Goal: Find contact information: Find contact information

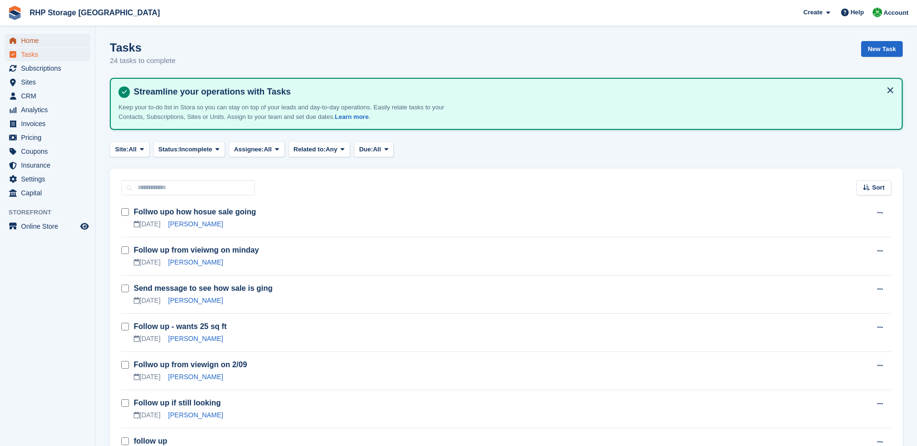
click at [37, 41] on span "Home" at bounding box center [49, 40] width 57 height 13
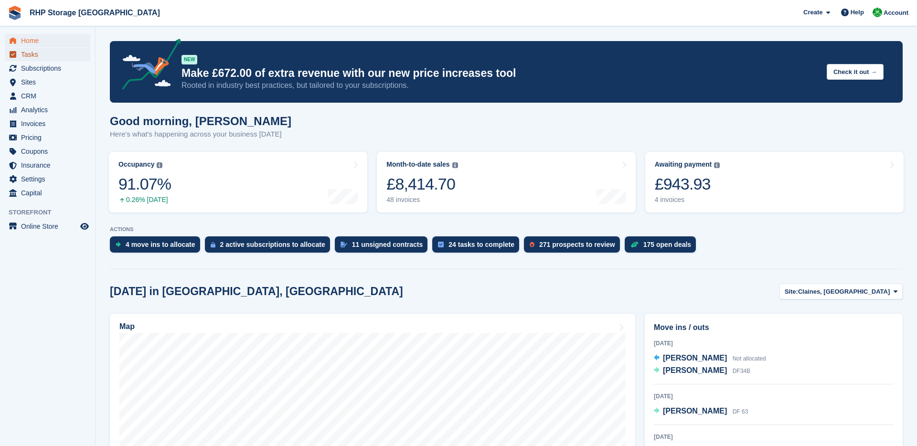
click at [43, 56] on span "Tasks" at bounding box center [49, 54] width 57 height 13
click at [685, 200] on div "4 invoices" at bounding box center [687, 200] width 65 height 8
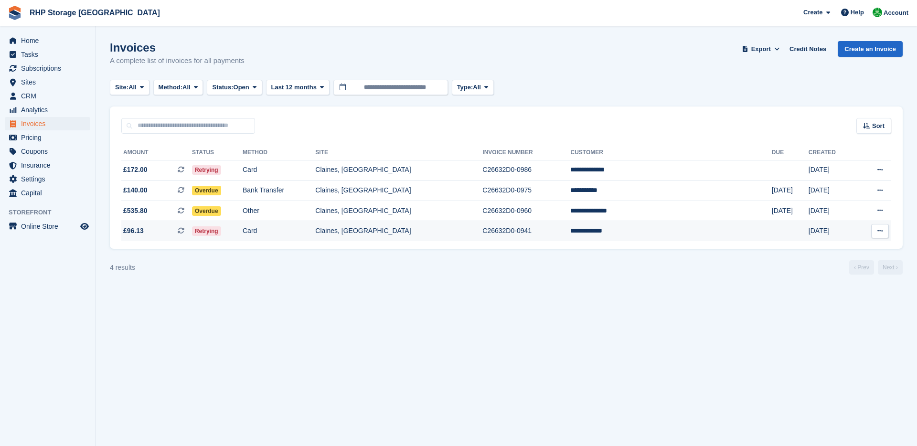
click at [644, 236] on td "**********" at bounding box center [670, 231] width 201 height 20
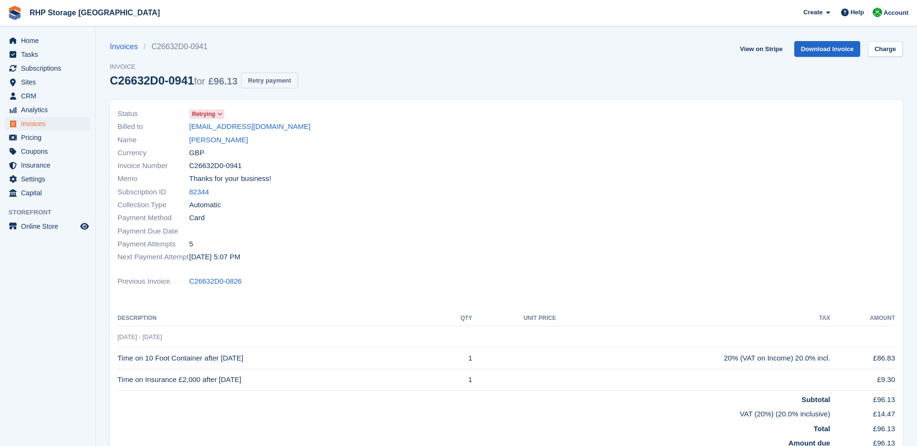
click at [280, 77] on button "Retry payment" at bounding box center [269, 81] width 56 height 16
click at [31, 39] on span "Home" at bounding box center [49, 40] width 57 height 13
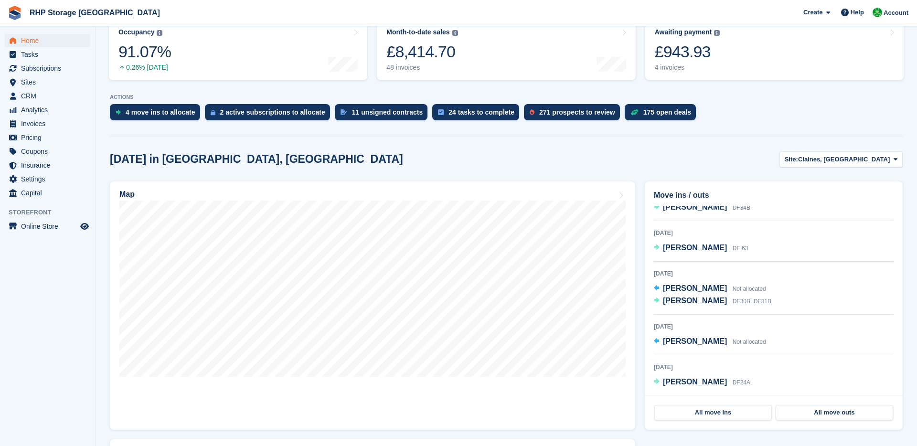
scroll to position [133, 0]
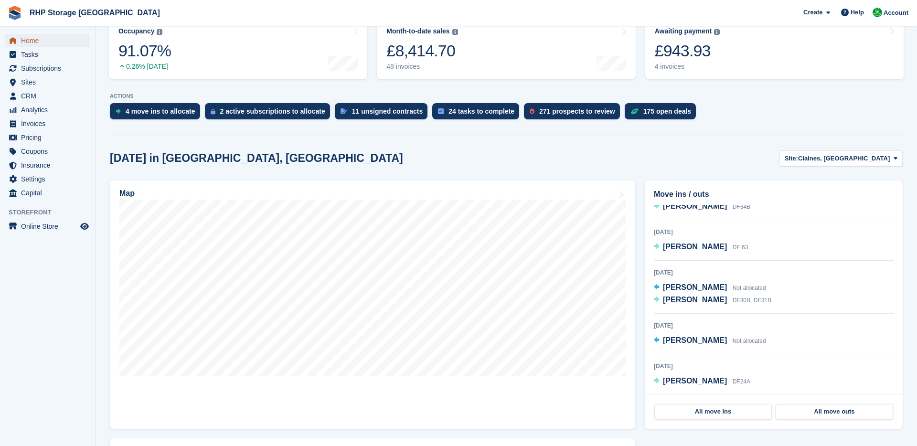
click at [56, 37] on span "Home" at bounding box center [49, 40] width 57 height 13
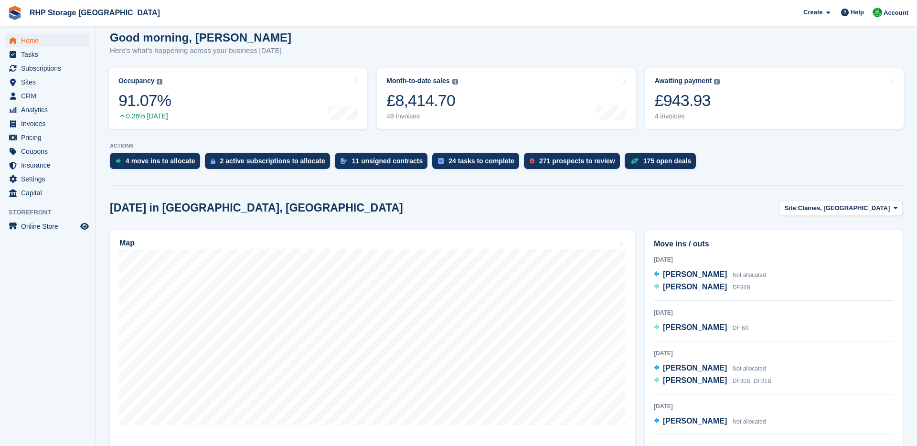
scroll to position [85, 0]
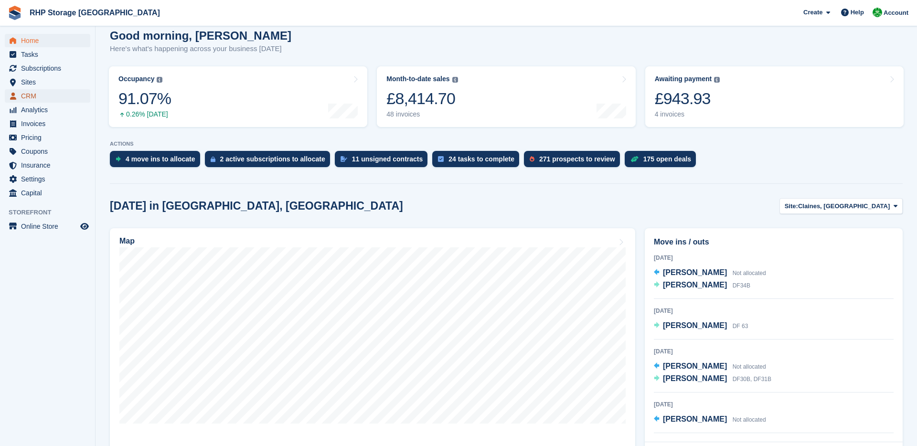
click at [56, 98] on span "CRM" at bounding box center [49, 95] width 57 height 13
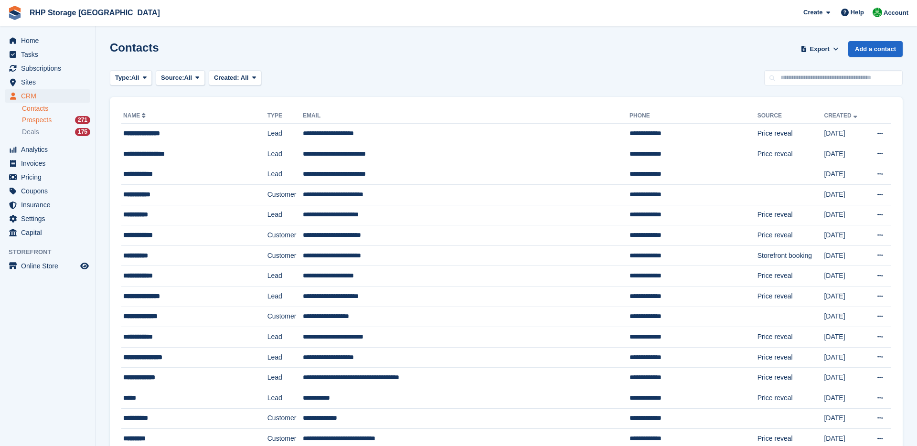
click at [62, 117] on div "Prospects 271" at bounding box center [56, 120] width 68 height 9
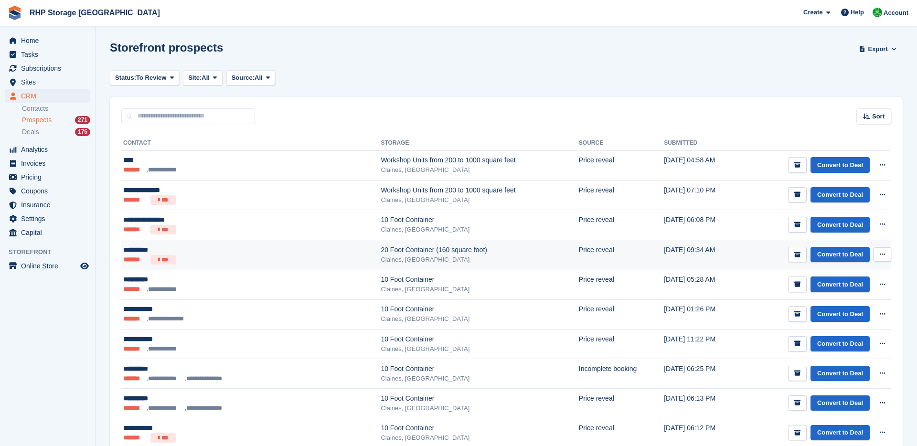
click at [209, 260] on ul "******* ***" at bounding box center [210, 260] width 175 height 10
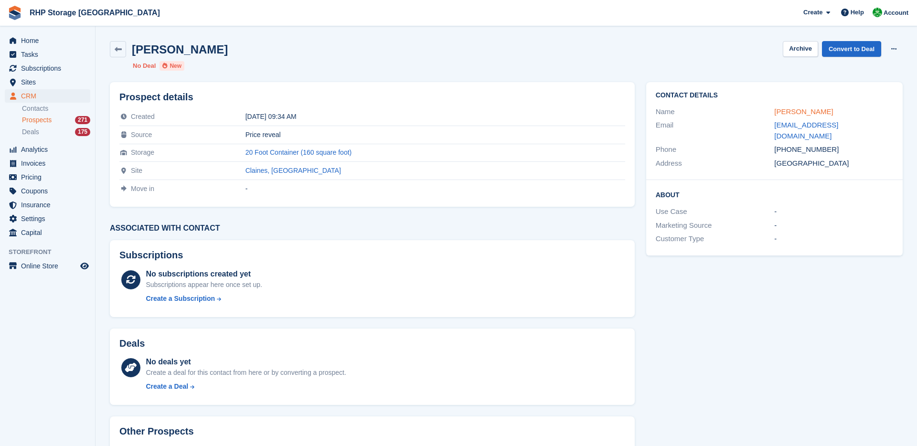
click at [780, 110] on link "Tony Bruce" at bounding box center [803, 111] width 59 height 8
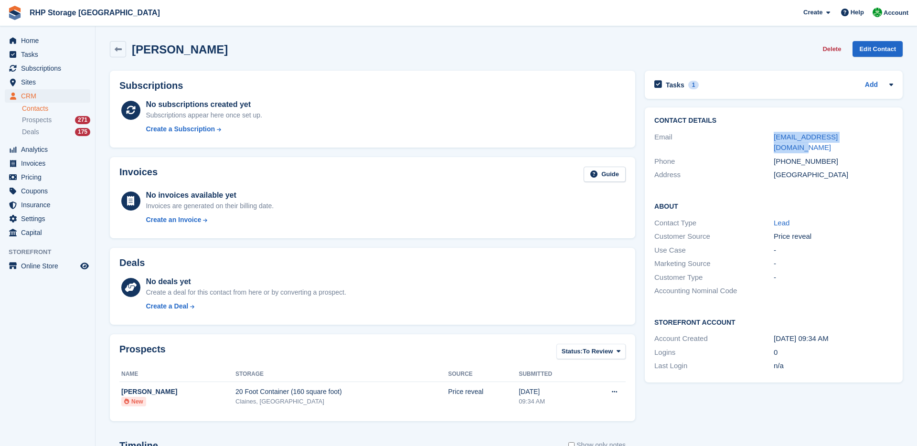
drag, startPoint x: 872, startPoint y: 139, endPoint x: 765, endPoint y: 134, distance: 107.6
click at [765, 134] on div "Email tonybruce1991@gmail.com" at bounding box center [773, 142] width 239 height 24
copy div "tonybruce1991@gmail.com"
click at [817, 156] on div "+447970508836" at bounding box center [833, 161] width 119 height 11
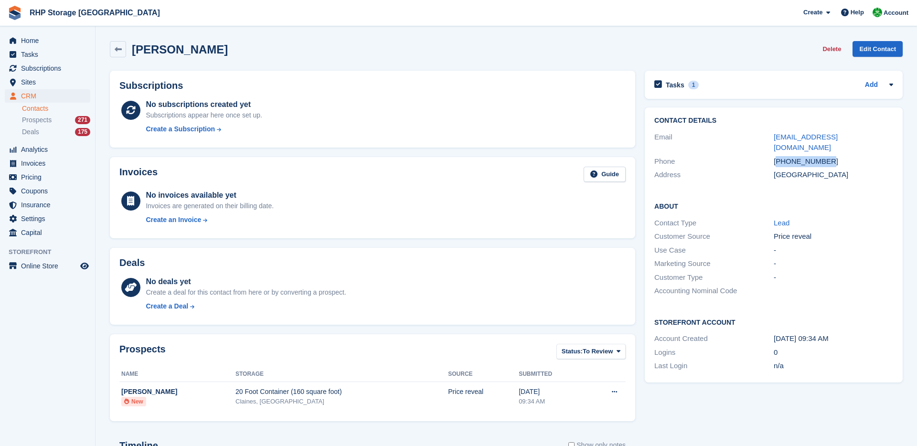
copy div "447970508836"
drag, startPoint x: 878, startPoint y: 138, endPoint x: 769, endPoint y: 138, distance: 108.4
click at [769, 138] on div "Email tonybruce1991@gmail.com" at bounding box center [773, 142] width 239 height 24
copy div "tonybruce1991@gmail.com"
click at [673, 89] on div "Tasks 1" at bounding box center [676, 84] width 44 height 13
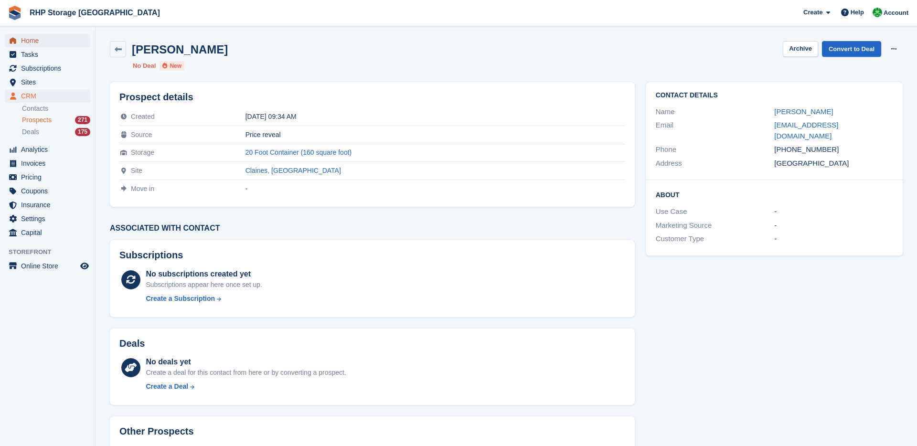
click at [43, 38] on span "Home" at bounding box center [49, 40] width 57 height 13
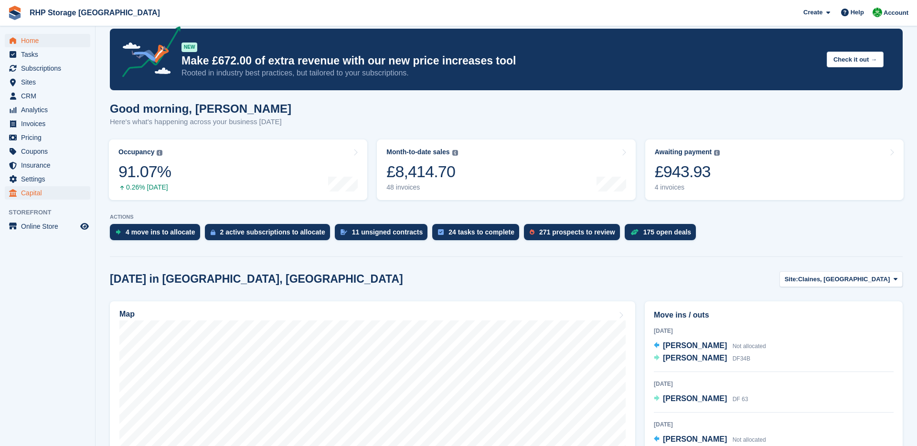
scroll to position [0, 0]
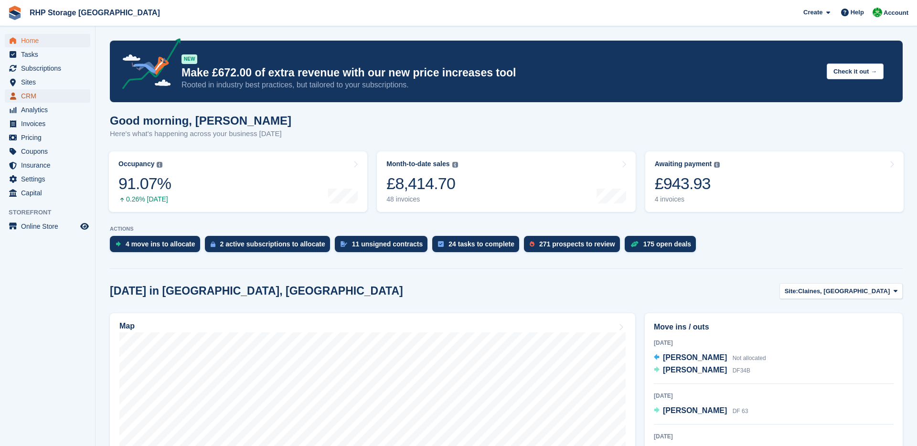
click at [36, 91] on span "CRM" at bounding box center [49, 95] width 57 height 13
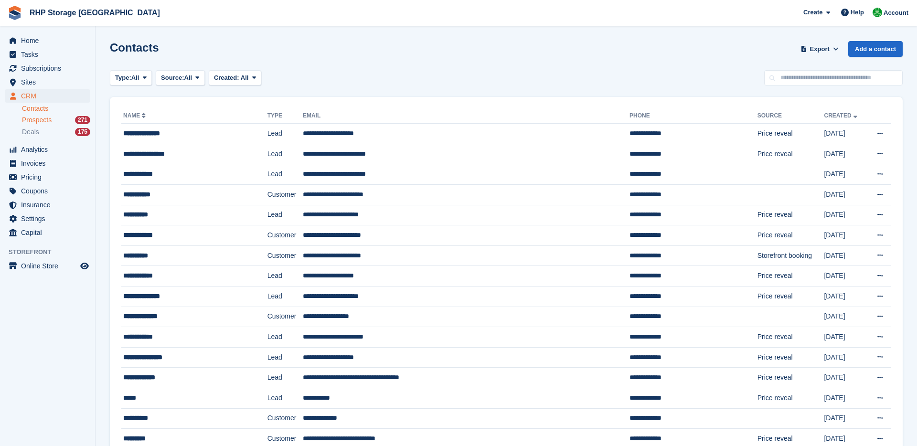
click at [31, 116] on span "Prospects" at bounding box center [37, 120] width 30 height 9
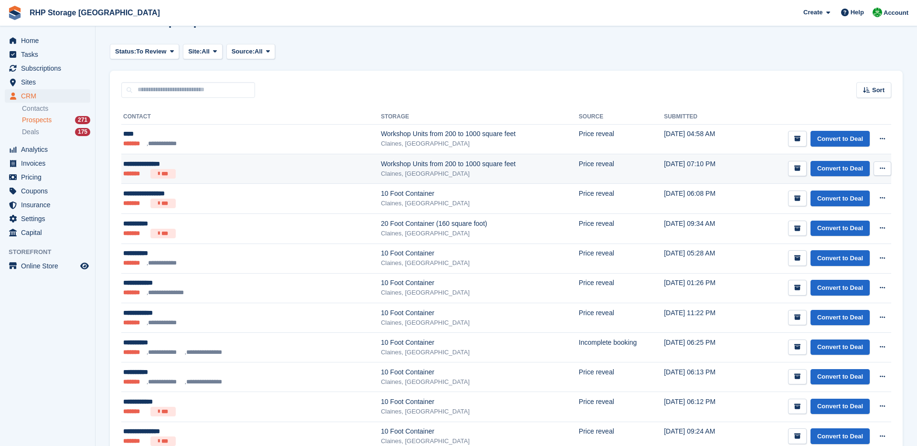
scroll to position [27, 0]
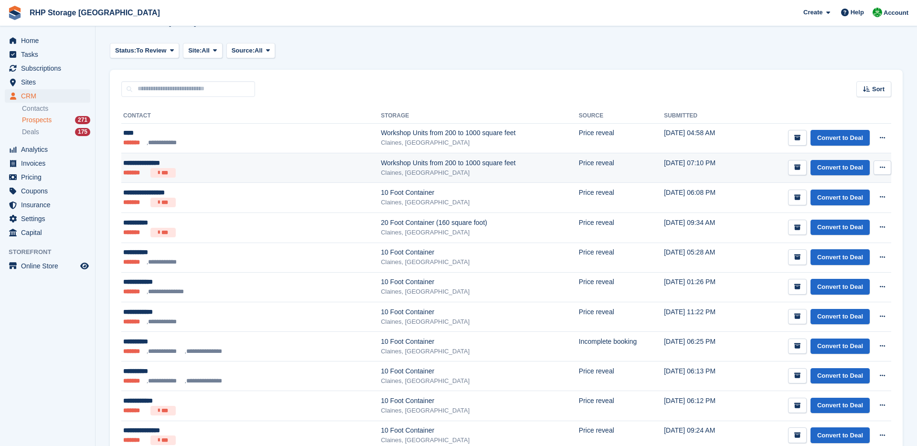
click at [195, 165] on div "**********" at bounding box center [210, 163] width 175 height 10
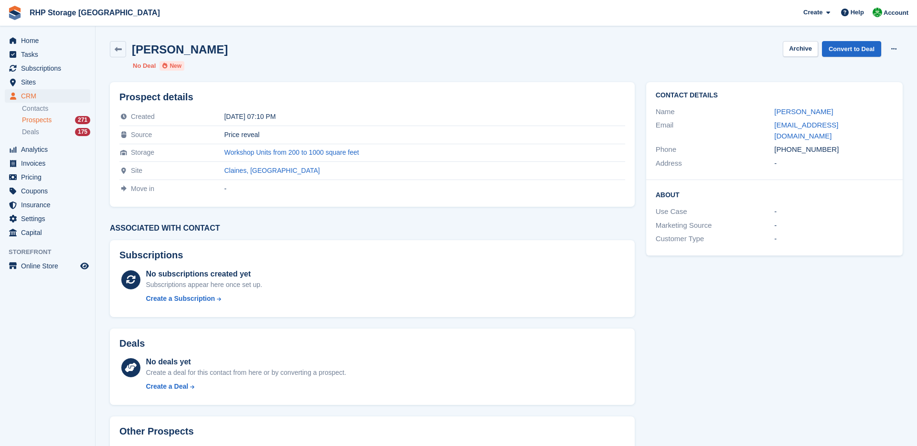
drag, startPoint x: 239, startPoint y: 56, endPoint x: 133, endPoint y: 51, distance: 105.7
click at [133, 51] on div "Kimberley Dyson Archive Convert to Deal Delete prospect" at bounding box center [506, 49] width 793 height 16
copy h2 "Kimberley Dyson"
drag, startPoint x: 865, startPoint y: 122, endPoint x: 752, endPoint y: 123, distance: 113.7
click at [752, 123] on div "Email stu_kim@hotmail.co.uk" at bounding box center [774, 130] width 237 height 24
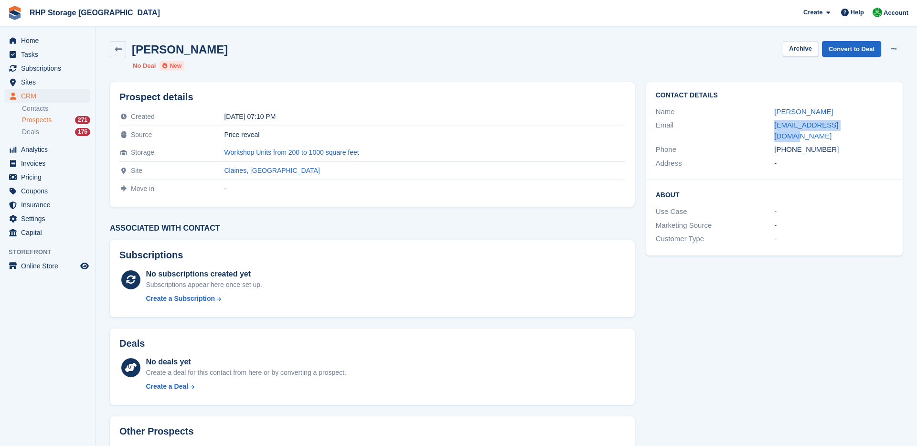
copy div "stu_kim@hotmail.co.uk"
click at [843, 158] on div "-" at bounding box center [833, 163] width 119 height 11
click at [812, 158] on div "-" at bounding box center [833, 163] width 119 height 11
click at [800, 144] on div "+447949703805" at bounding box center [833, 149] width 119 height 11
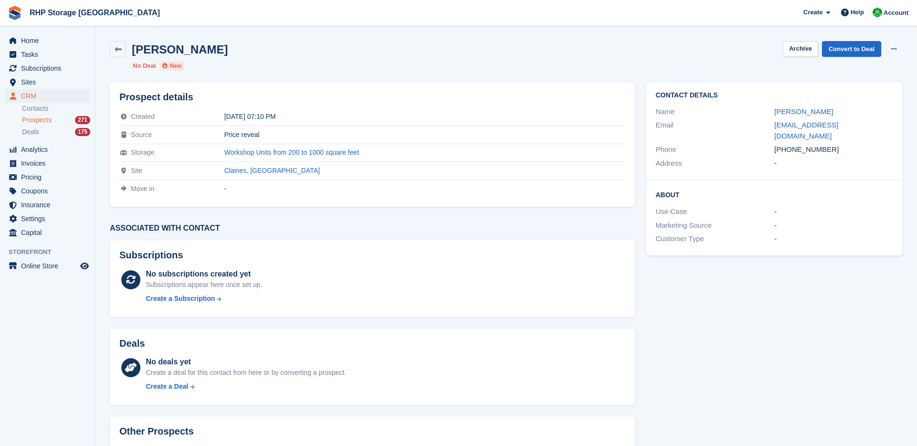
click at [800, 144] on div "+447949703805" at bounding box center [833, 149] width 119 height 11
copy div "+447949703805"
click at [43, 98] on span "CRM" at bounding box center [49, 95] width 57 height 13
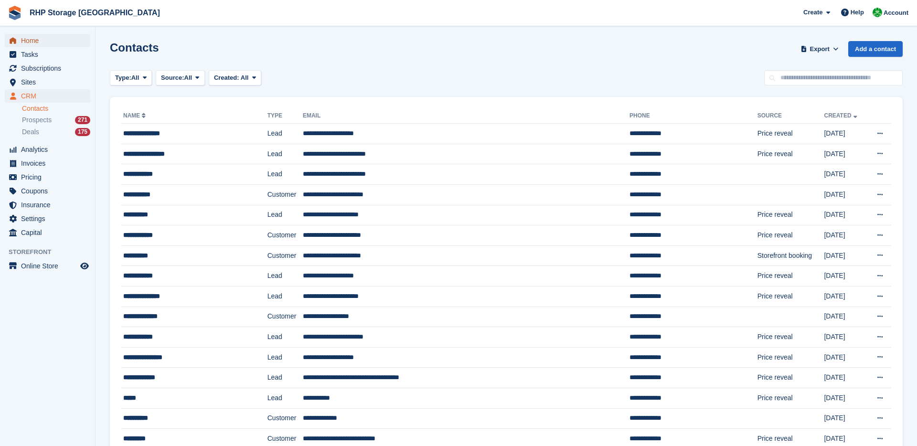
click at [47, 44] on span "Home" at bounding box center [49, 40] width 57 height 13
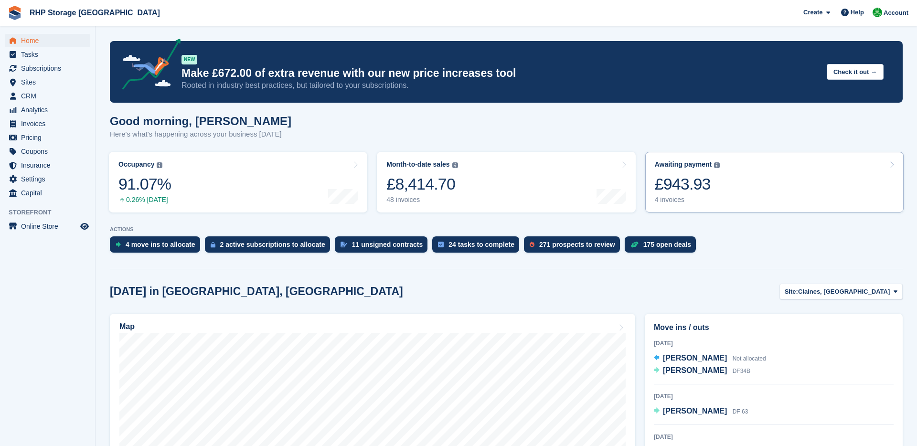
click at [659, 174] on div "£943.93" at bounding box center [687, 184] width 65 height 20
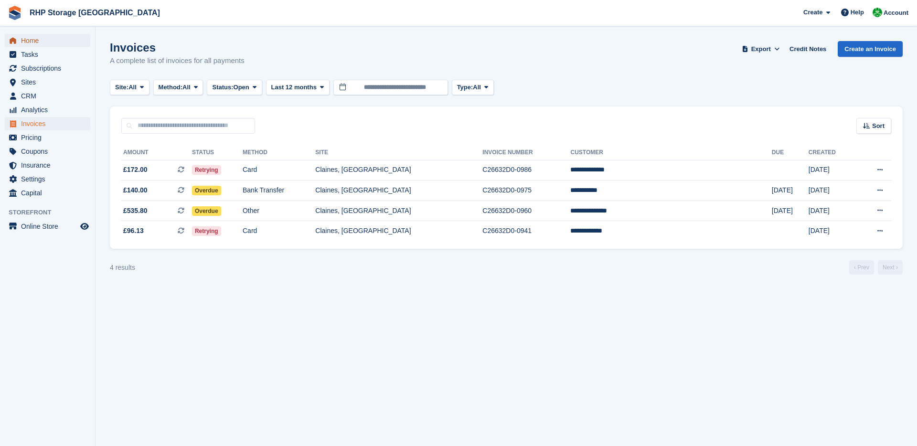
click at [53, 41] on span "Home" at bounding box center [49, 40] width 57 height 13
